Goal: Navigation & Orientation: Go to known website

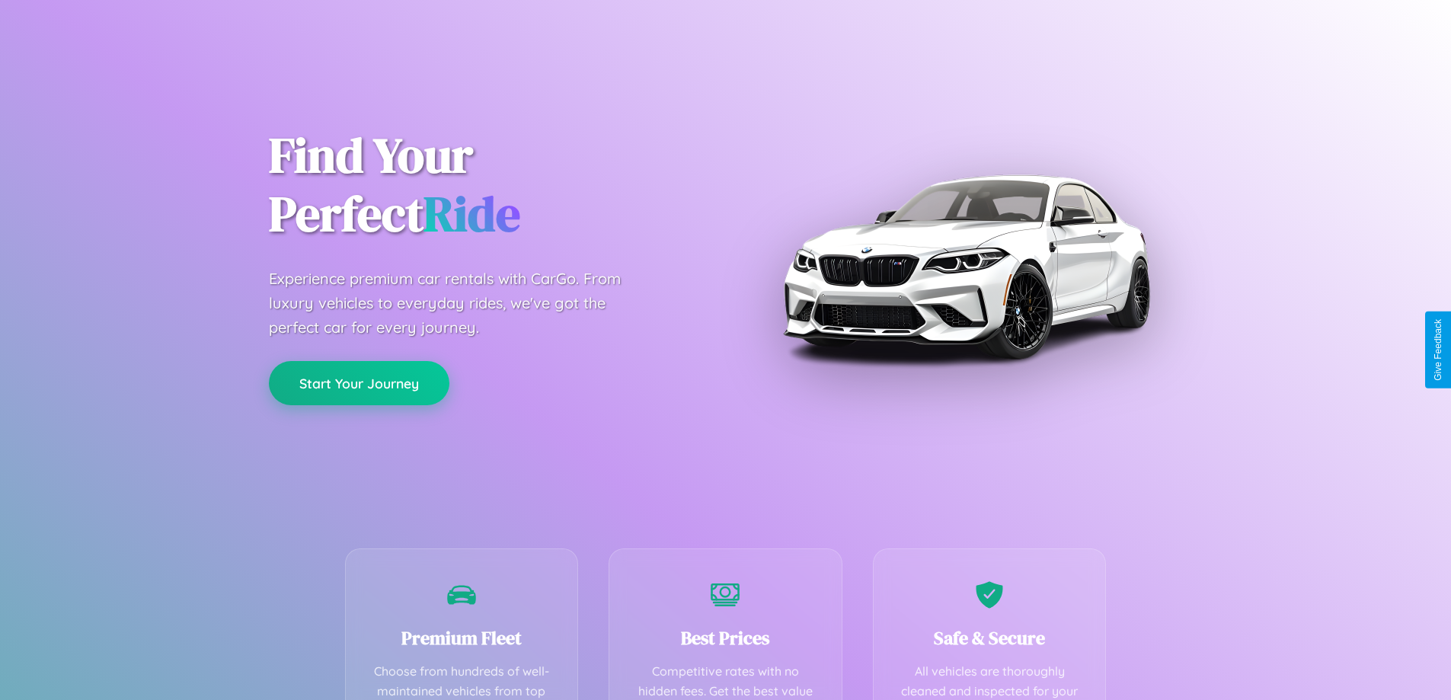
click at [359, 383] on button "Start Your Journey" at bounding box center [359, 383] width 181 height 44
click at [359, 382] on button "Start Your Journey" at bounding box center [359, 383] width 181 height 44
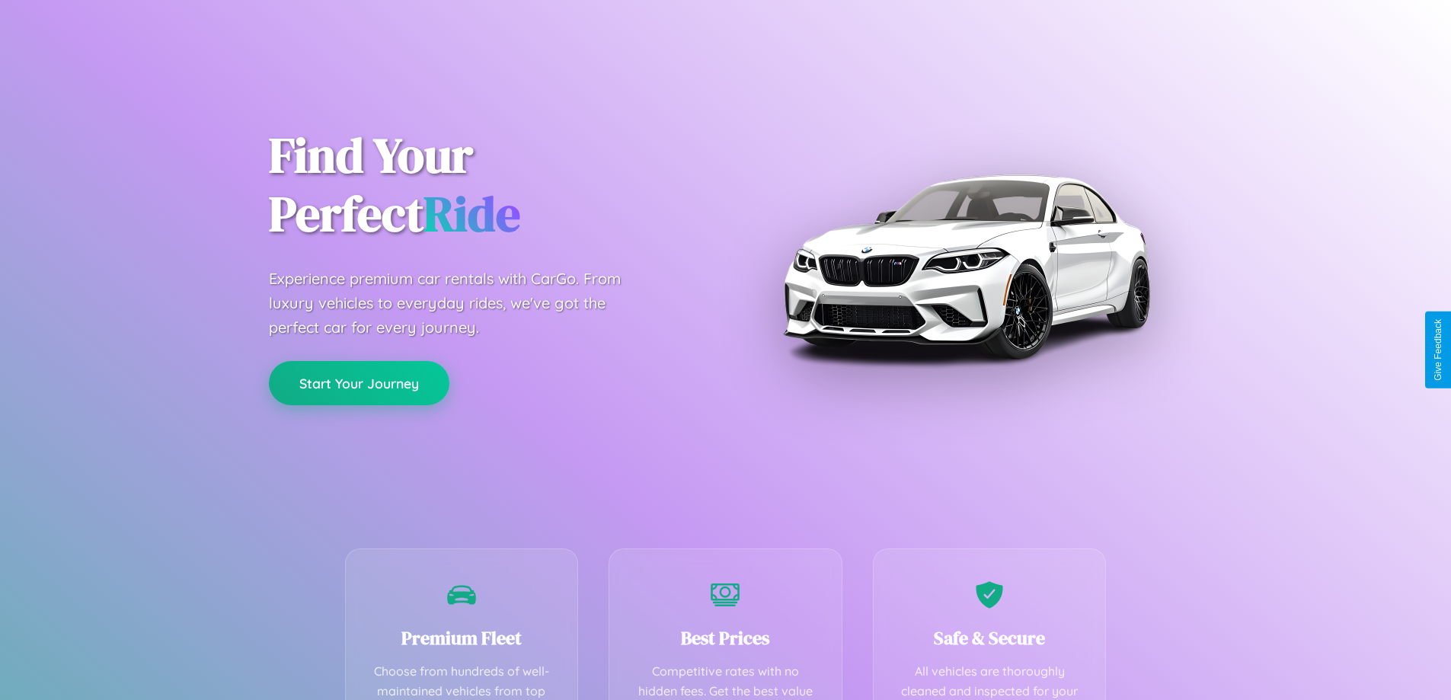
click at [359, 382] on button "Start Your Journey" at bounding box center [359, 383] width 181 height 44
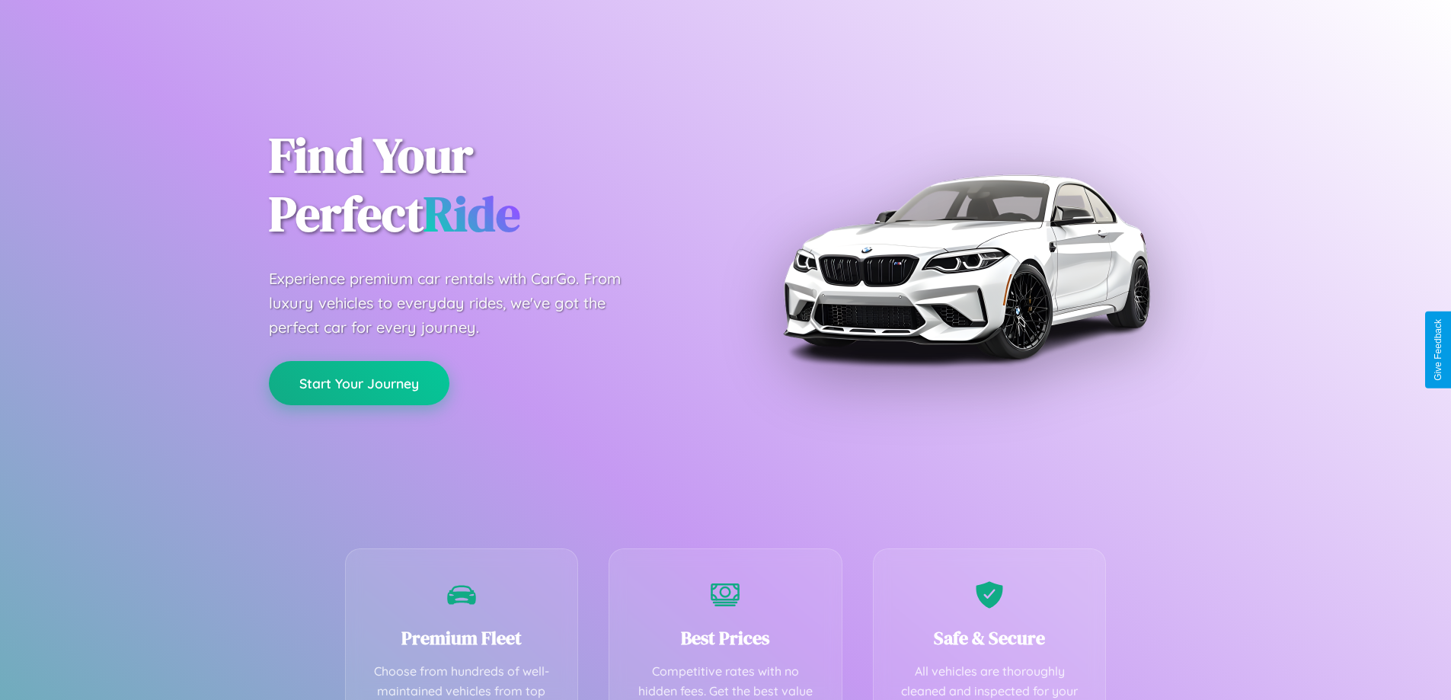
click at [359, 382] on button "Start Your Journey" at bounding box center [359, 383] width 181 height 44
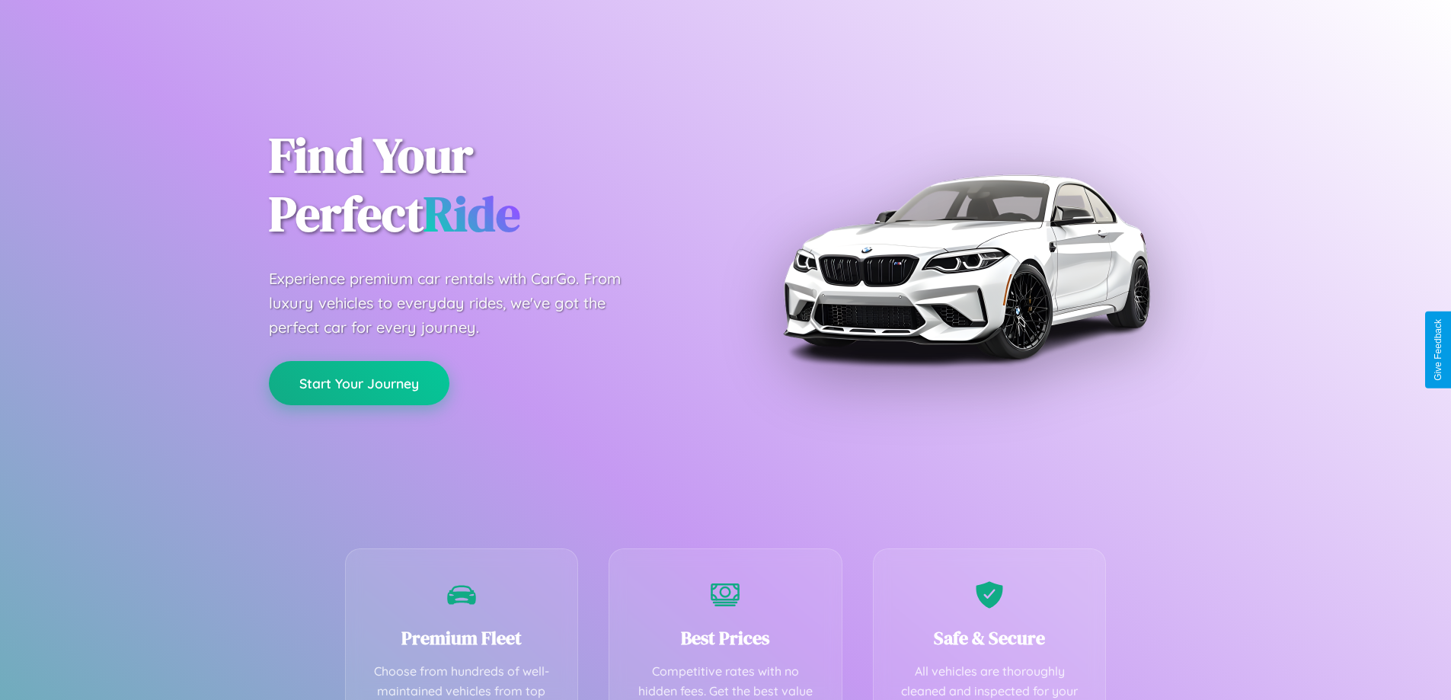
click at [359, 382] on button "Start Your Journey" at bounding box center [359, 383] width 181 height 44
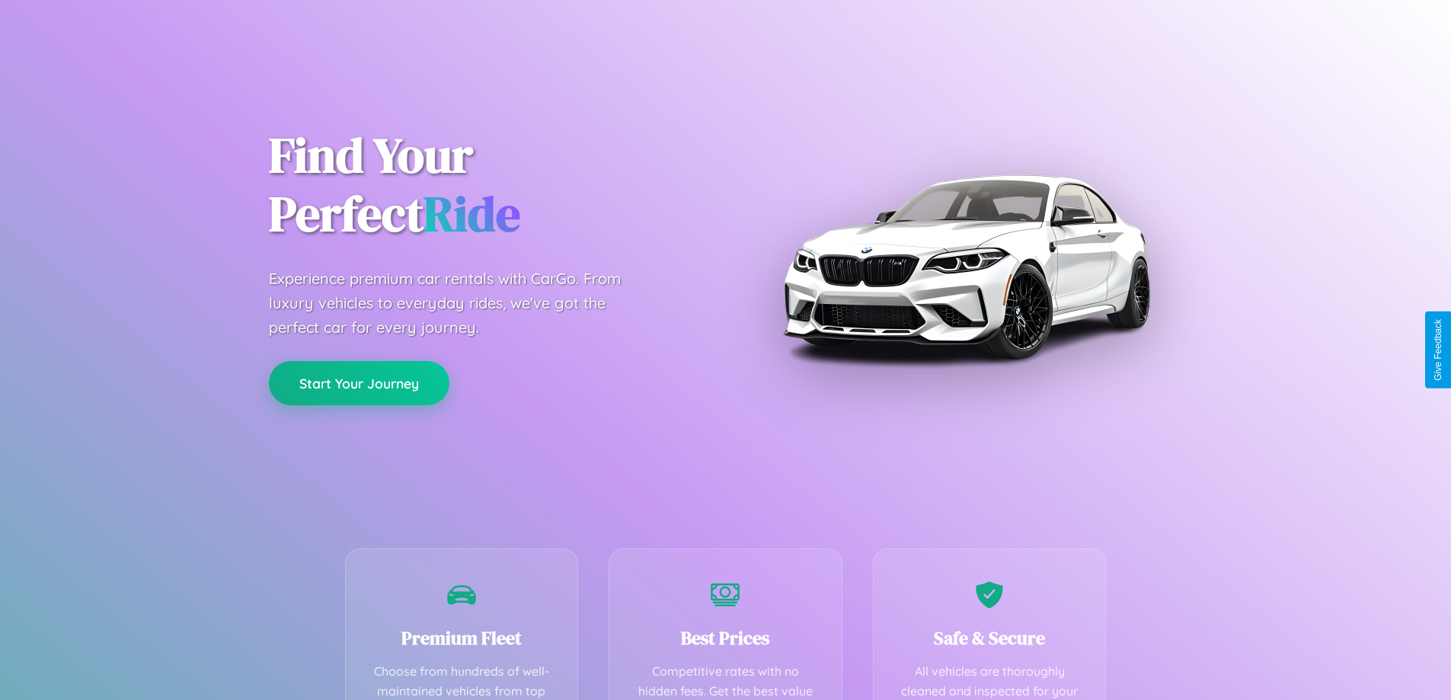
click at [359, 382] on button "Start Your Journey" at bounding box center [359, 383] width 181 height 44
